Goal: Transaction & Acquisition: Purchase product/service

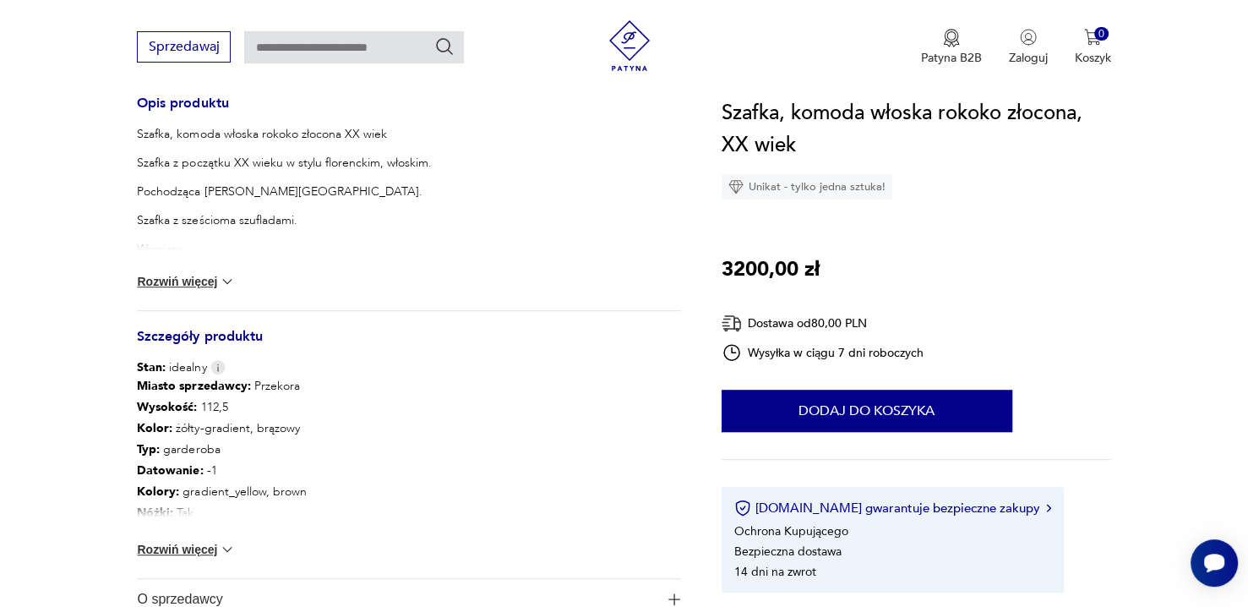
scroll to position [760, 0]
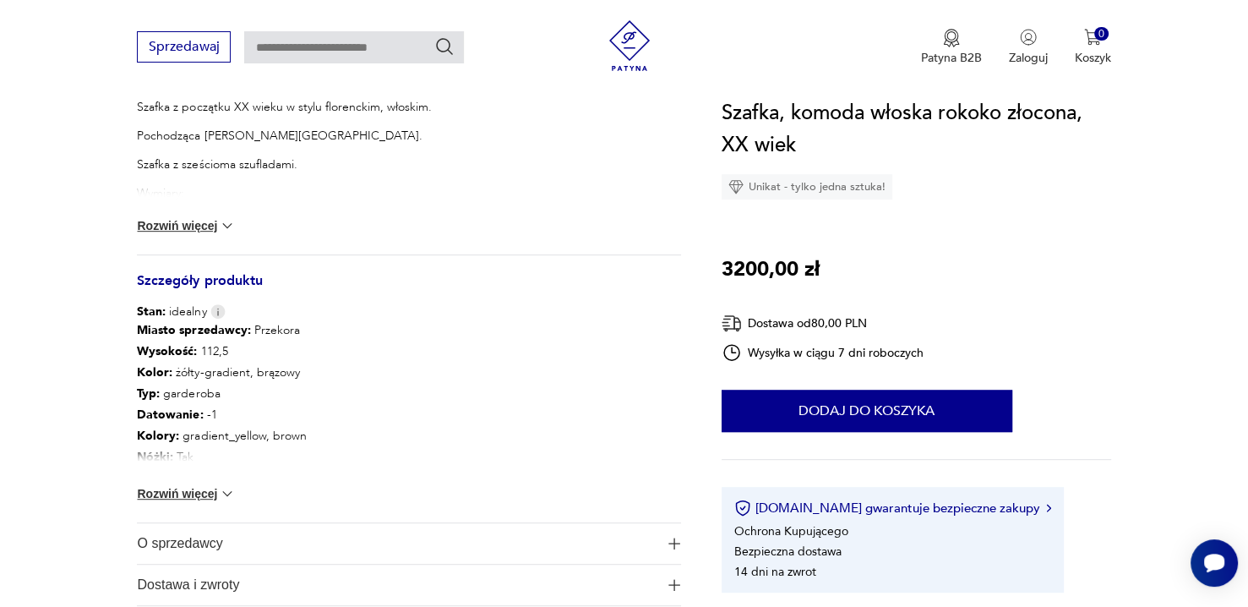
click at [208, 225] on button "Rozwiń więcej" at bounding box center [186, 225] width 98 height 17
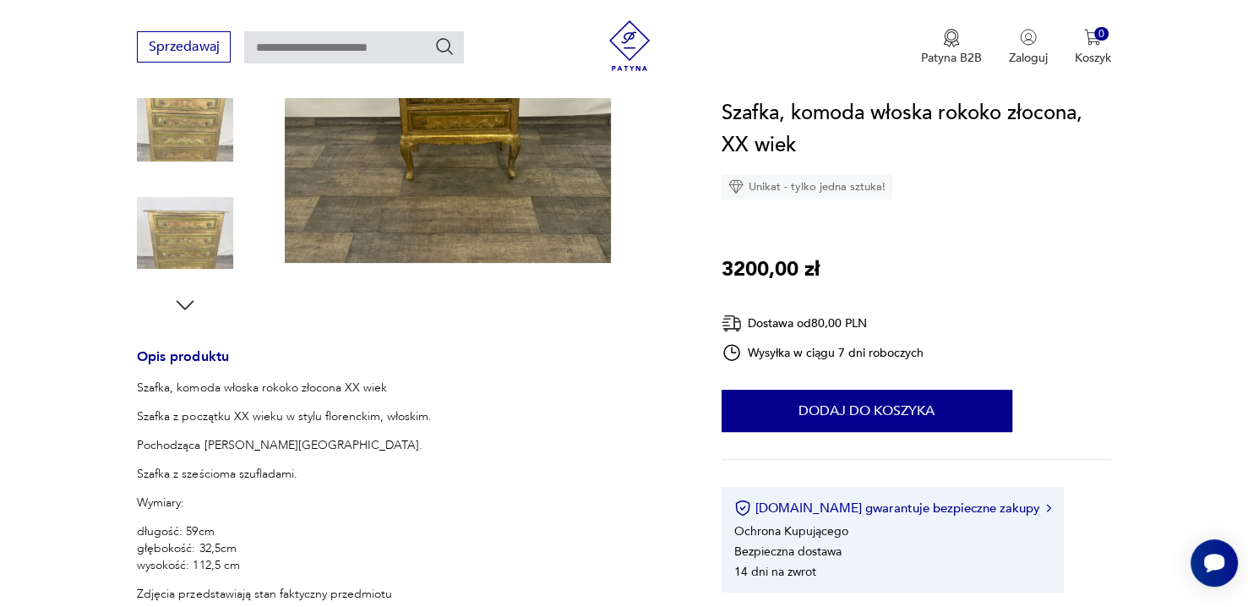
scroll to position [422, 0]
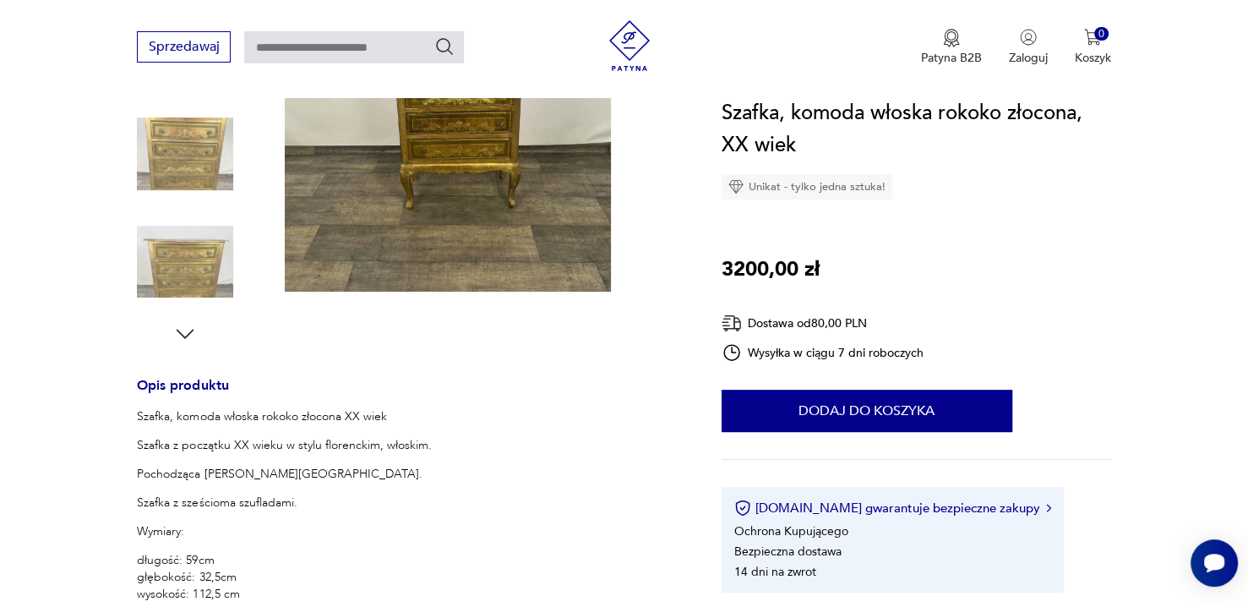
click at [440, 218] on img at bounding box center [448, 73] width 326 height 435
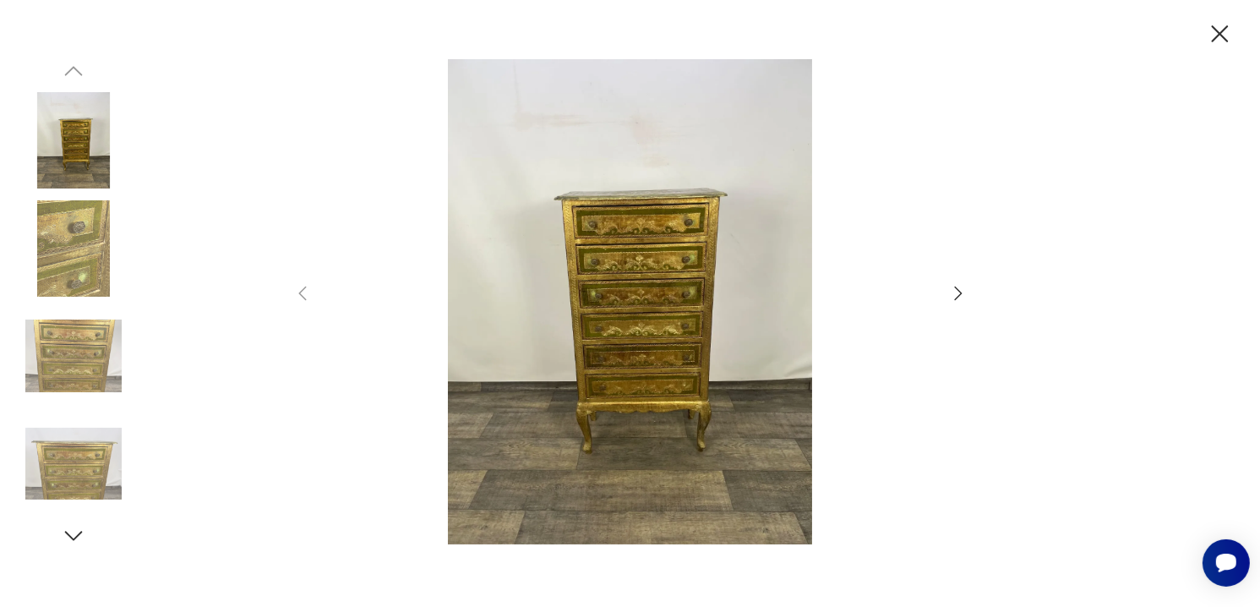
click at [629, 308] on img at bounding box center [630, 301] width 602 height 485
click at [971, 294] on div at bounding box center [630, 303] width 1260 height 607
click at [963, 294] on icon "button" at bounding box center [958, 293] width 20 height 20
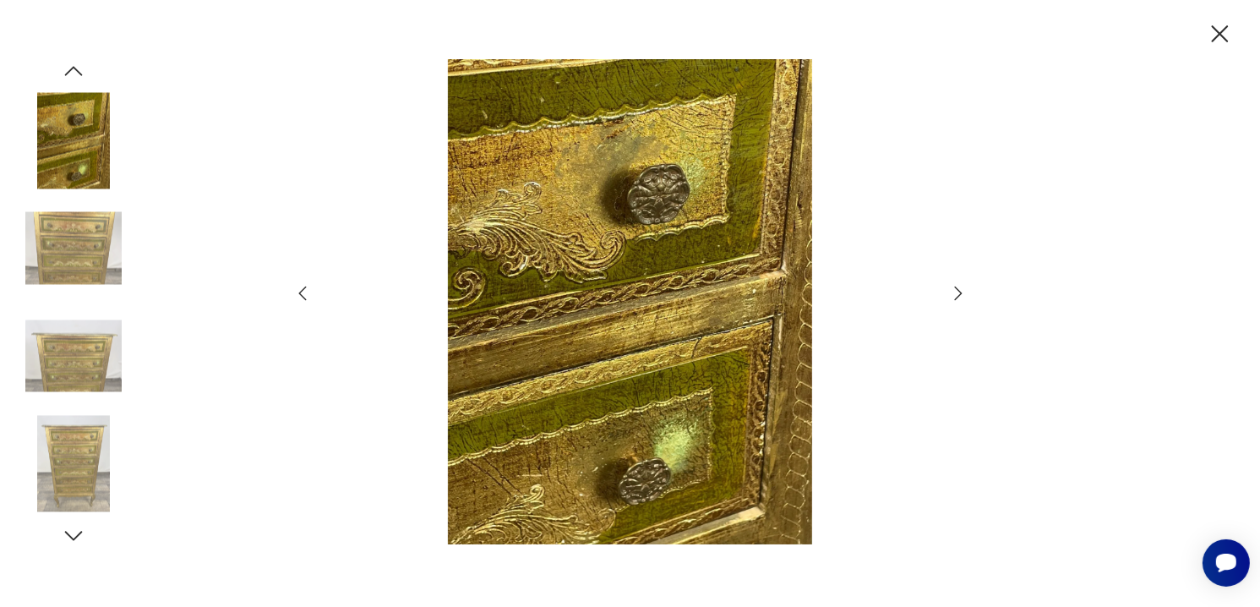
click at [961, 293] on icon "button" at bounding box center [958, 293] width 8 height 14
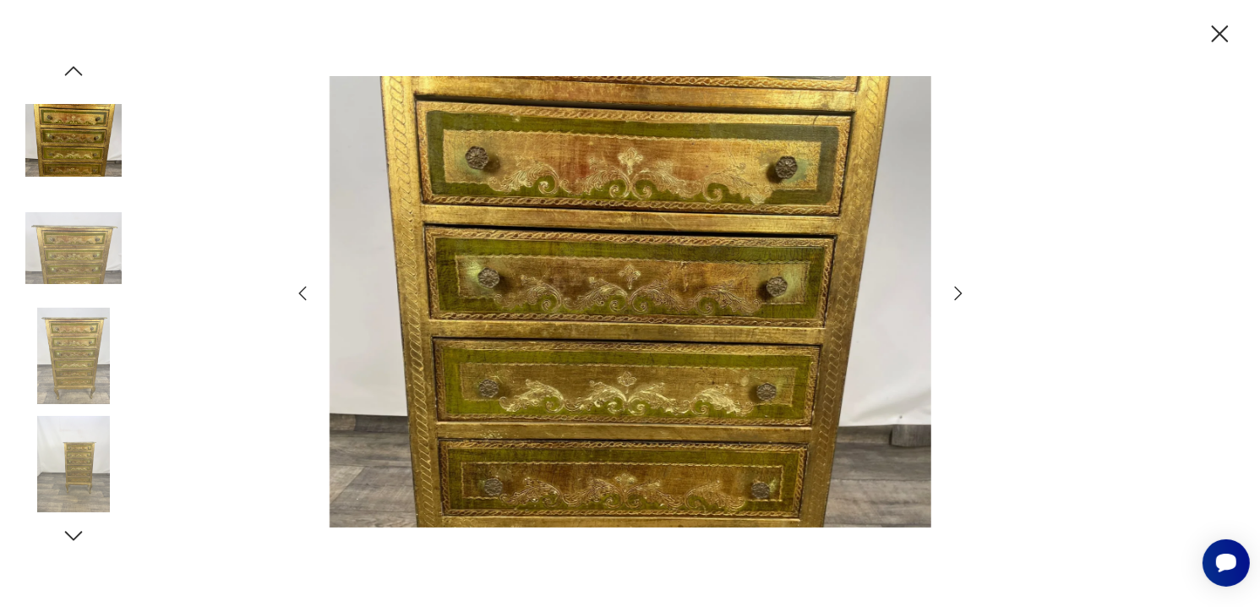
click at [961, 293] on icon "button" at bounding box center [958, 293] width 8 height 14
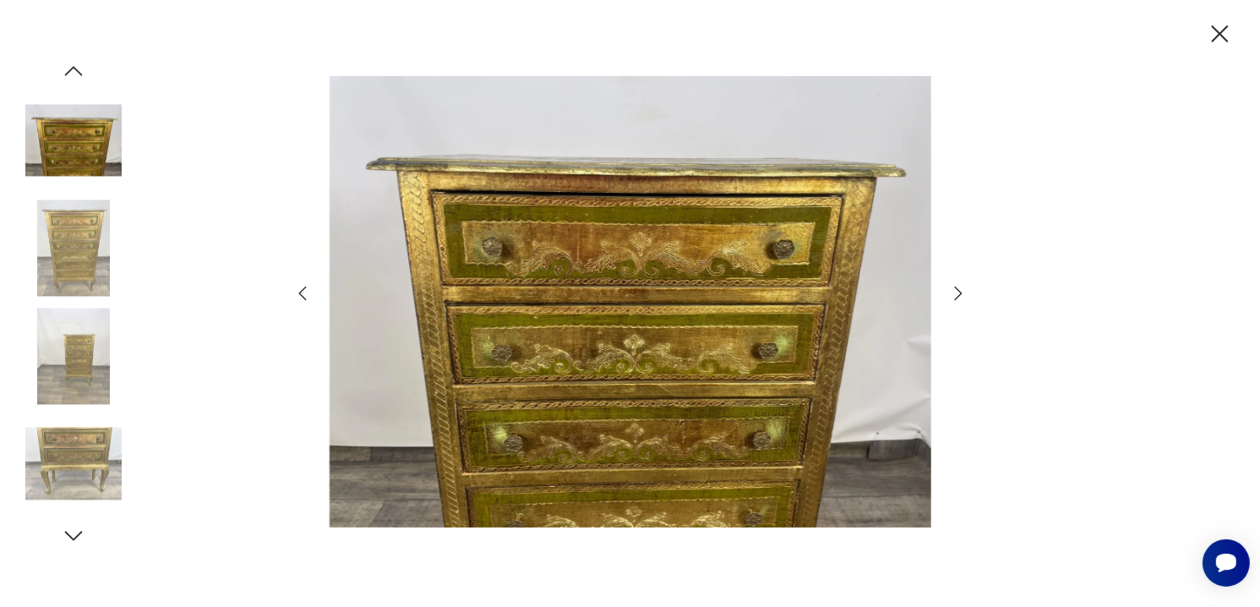
click at [961, 293] on icon "button" at bounding box center [958, 293] width 8 height 14
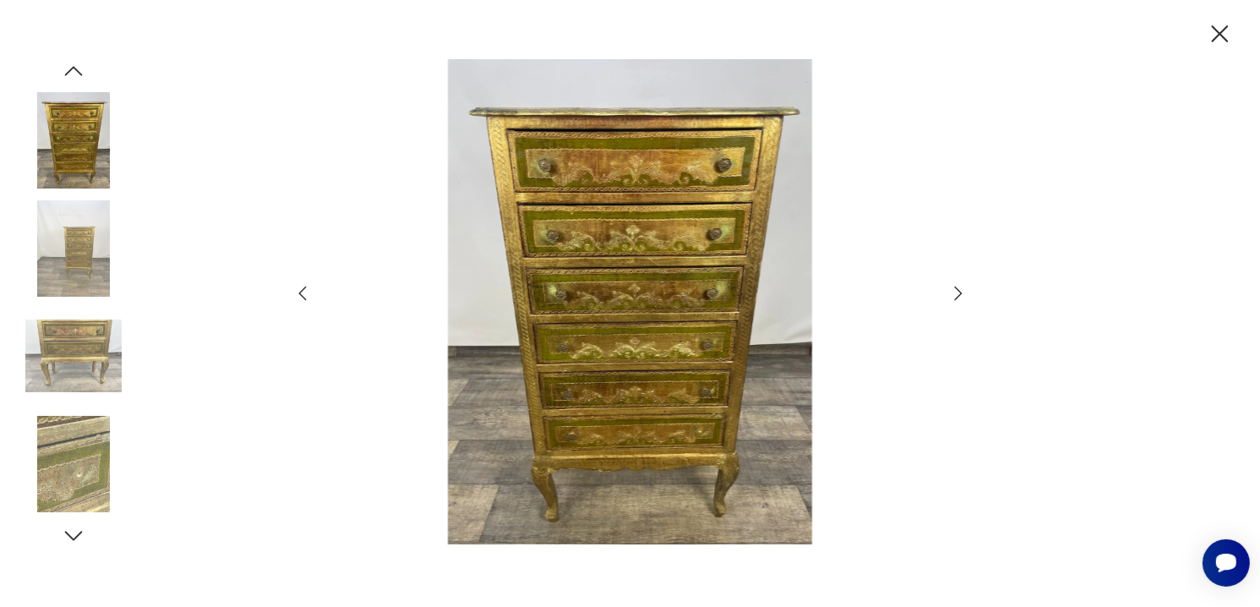
click at [951, 292] on icon "button" at bounding box center [958, 293] width 20 height 20
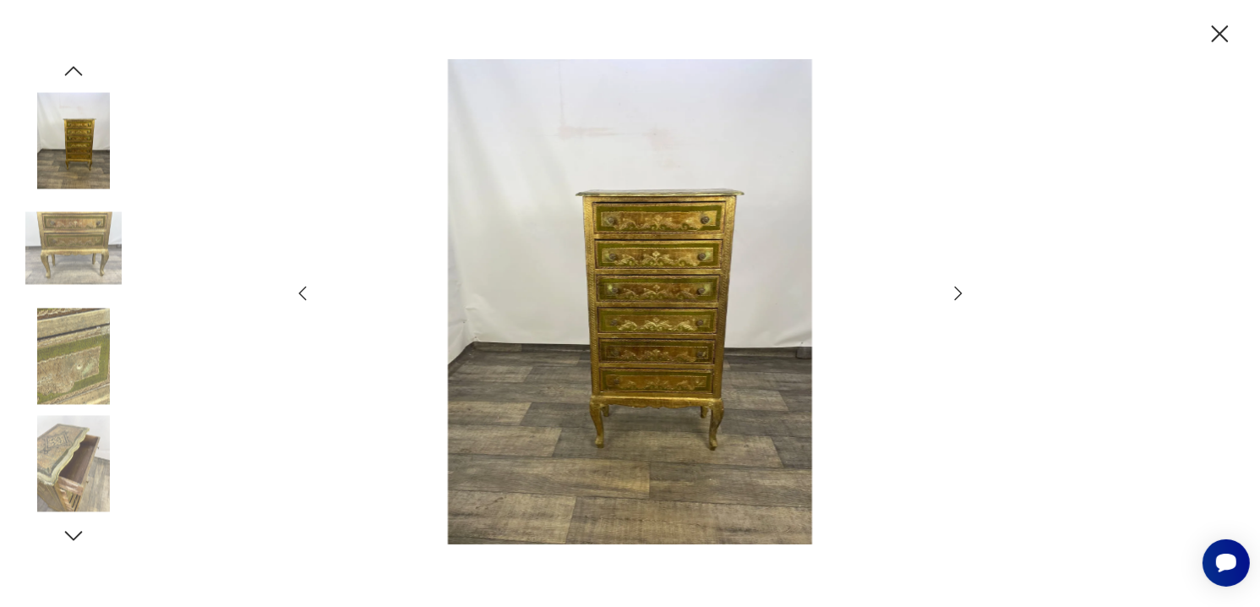
click at [952, 293] on icon "button" at bounding box center [958, 293] width 20 height 20
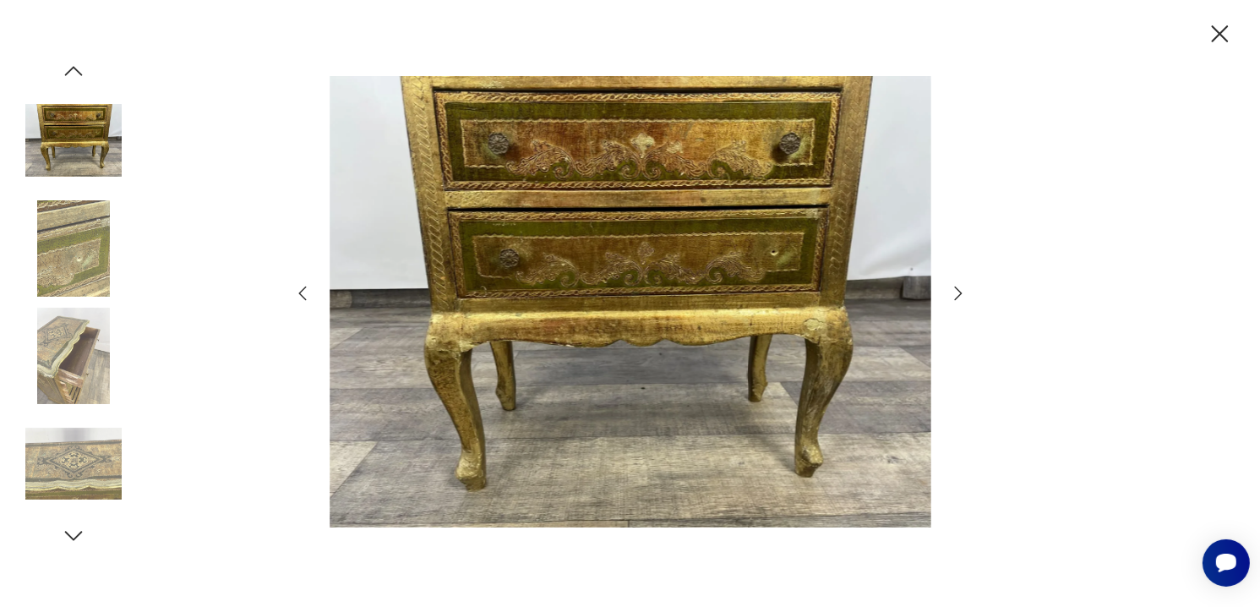
click at [952, 293] on icon "button" at bounding box center [958, 293] width 20 height 20
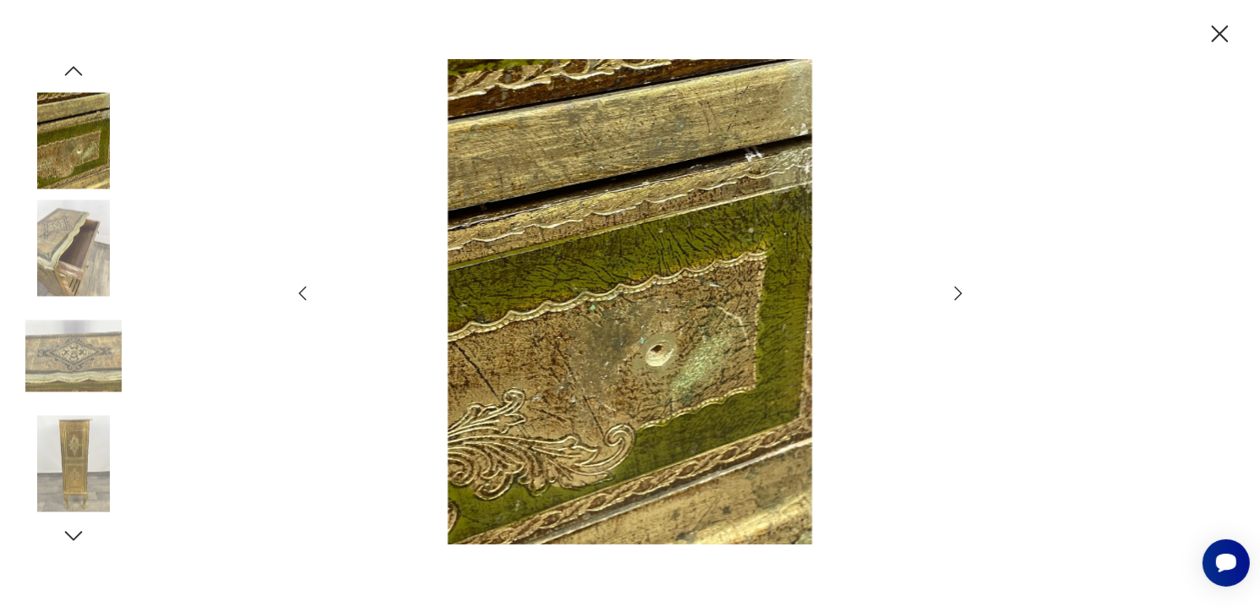
drag, startPoint x: 1219, startPoint y: 35, endPoint x: 1123, endPoint y: 86, distance: 108.8
click at [1217, 41] on icon "button" at bounding box center [1220, 34] width 30 height 30
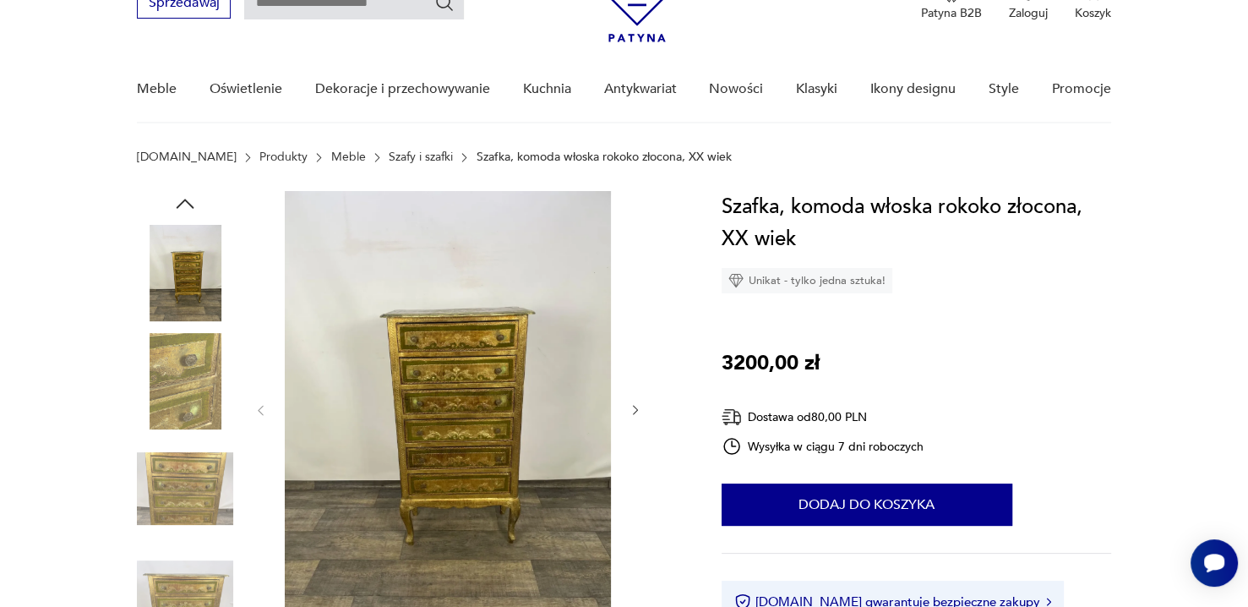
scroll to position [169, 0]
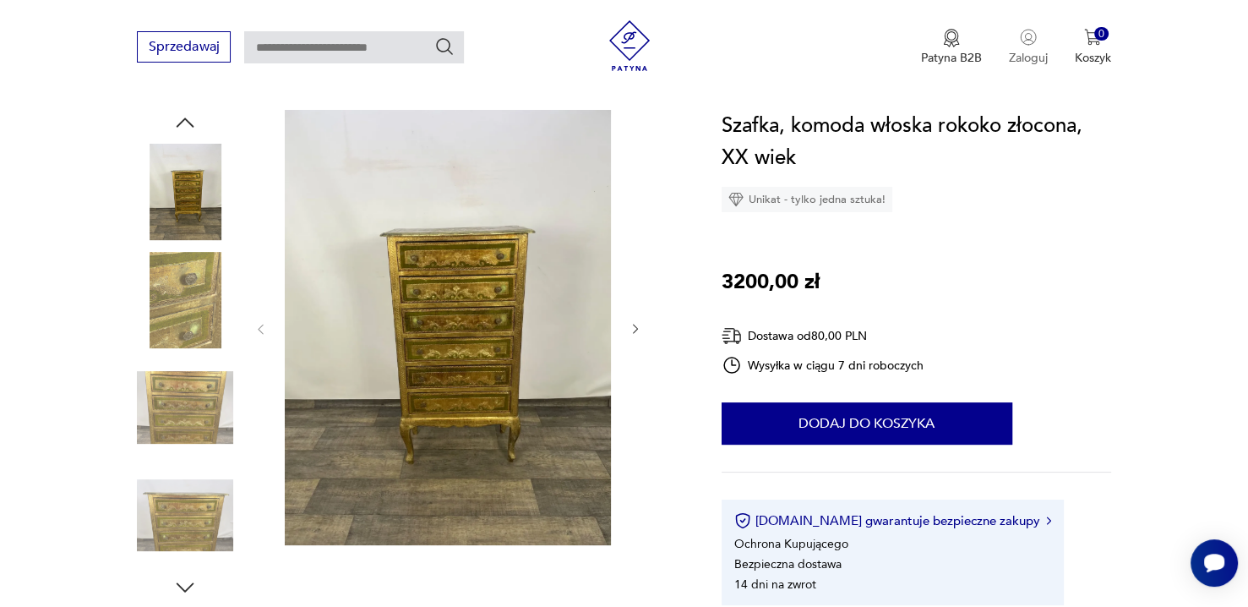
click at [1026, 57] on p "Zaloguj" at bounding box center [1028, 58] width 39 height 16
click at [1017, 215] on link "Zaloguj się jako sprzedawca" at bounding box center [1014, 213] width 194 height 43
